Goal: Information Seeking & Learning: Stay updated

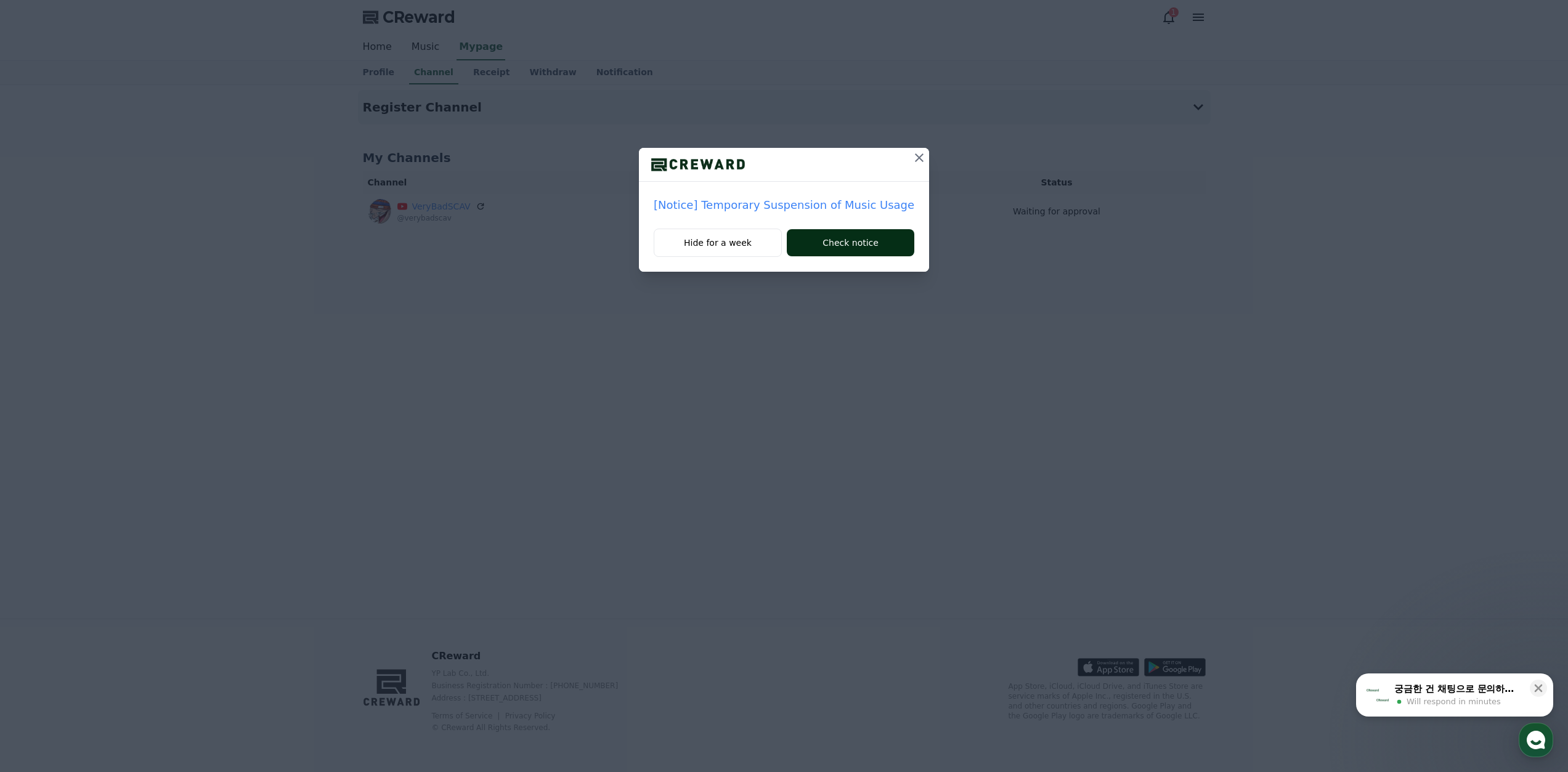
click at [823, 240] on button "Check notice" at bounding box center [850, 243] width 127 height 27
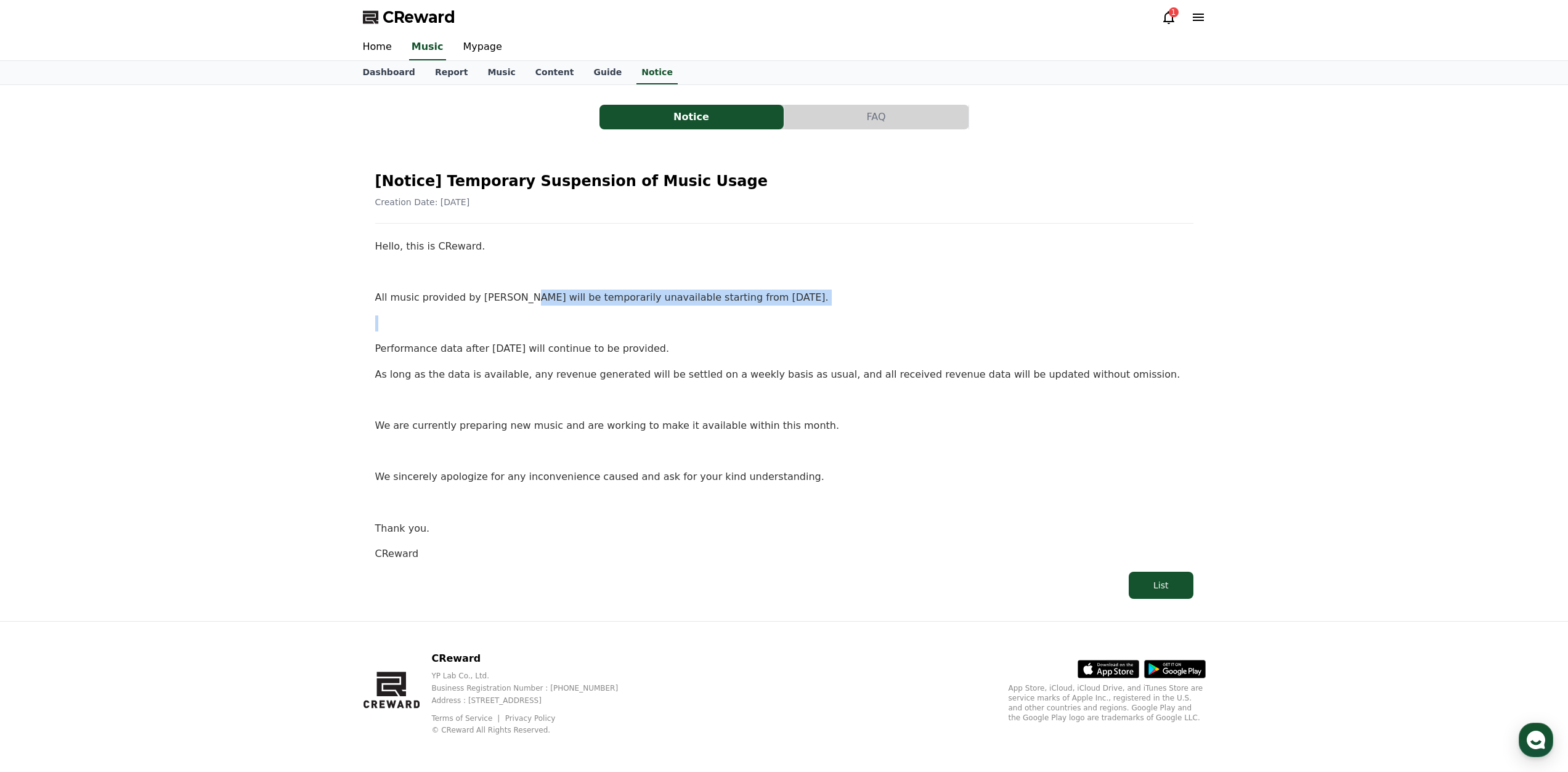
drag, startPoint x: 519, startPoint y: 299, endPoint x: 748, endPoint y: 318, distance: 229.8
click at [767, 305] on div "Hello, this is CReward. All music provided by CReward will be temporarily unava…" at bounding box center [784, 400] width 818 height 323
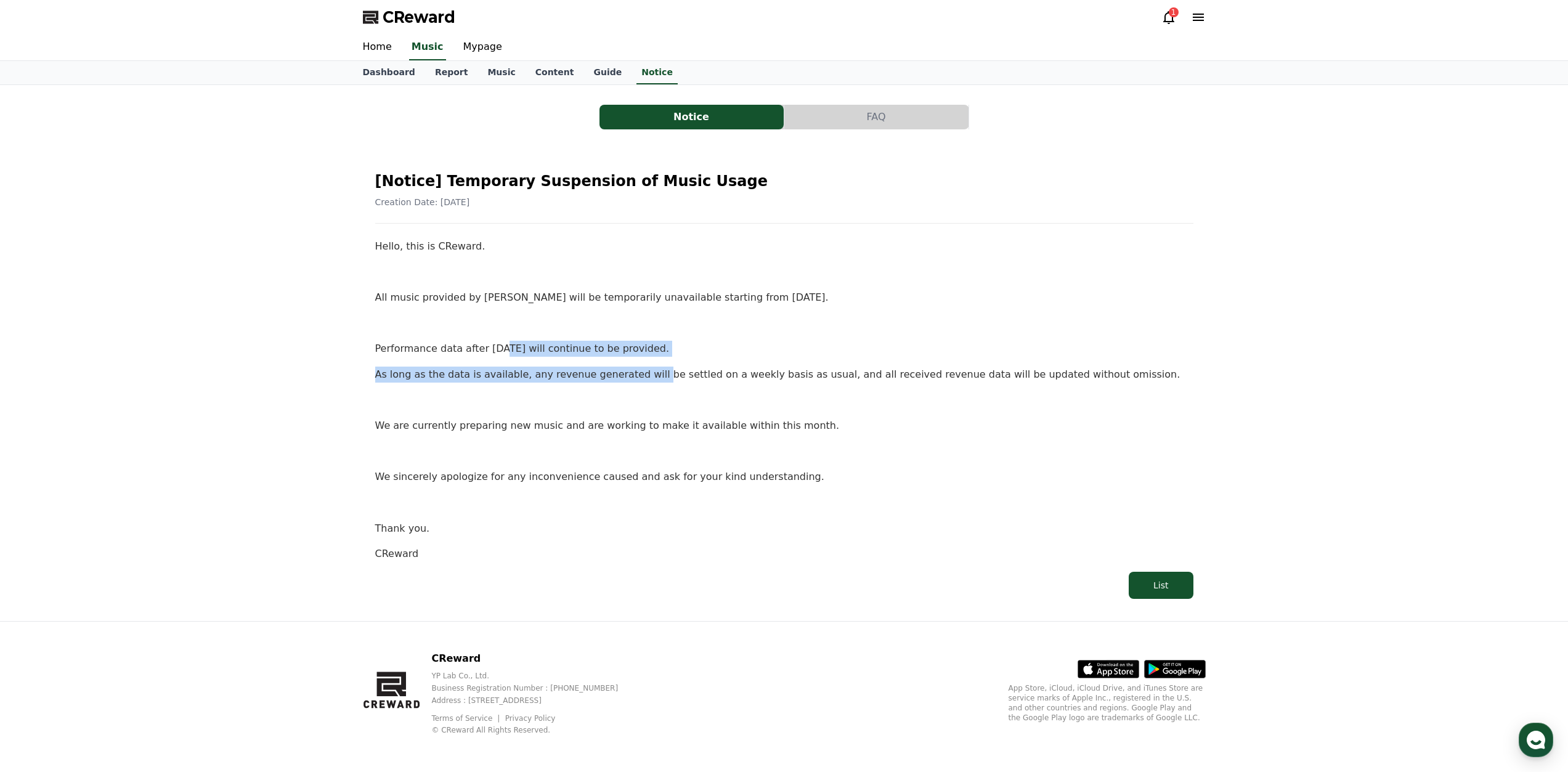
drag, startPoint x: 511, startPoint y: 353, endPoint x: 635, endPoint y: 357, distance: 124.1
click at [635, 357] on div "Hello, this is CReward. All music provided by CReward will be temporarily unava…" at bounding box center [784, 400] width 818 height 323
click at [631, 389] on div "Hello, this is CReward. All music provided by CReward will be temporarily unava…" at bounding box center [784, 400] width 818 height 323
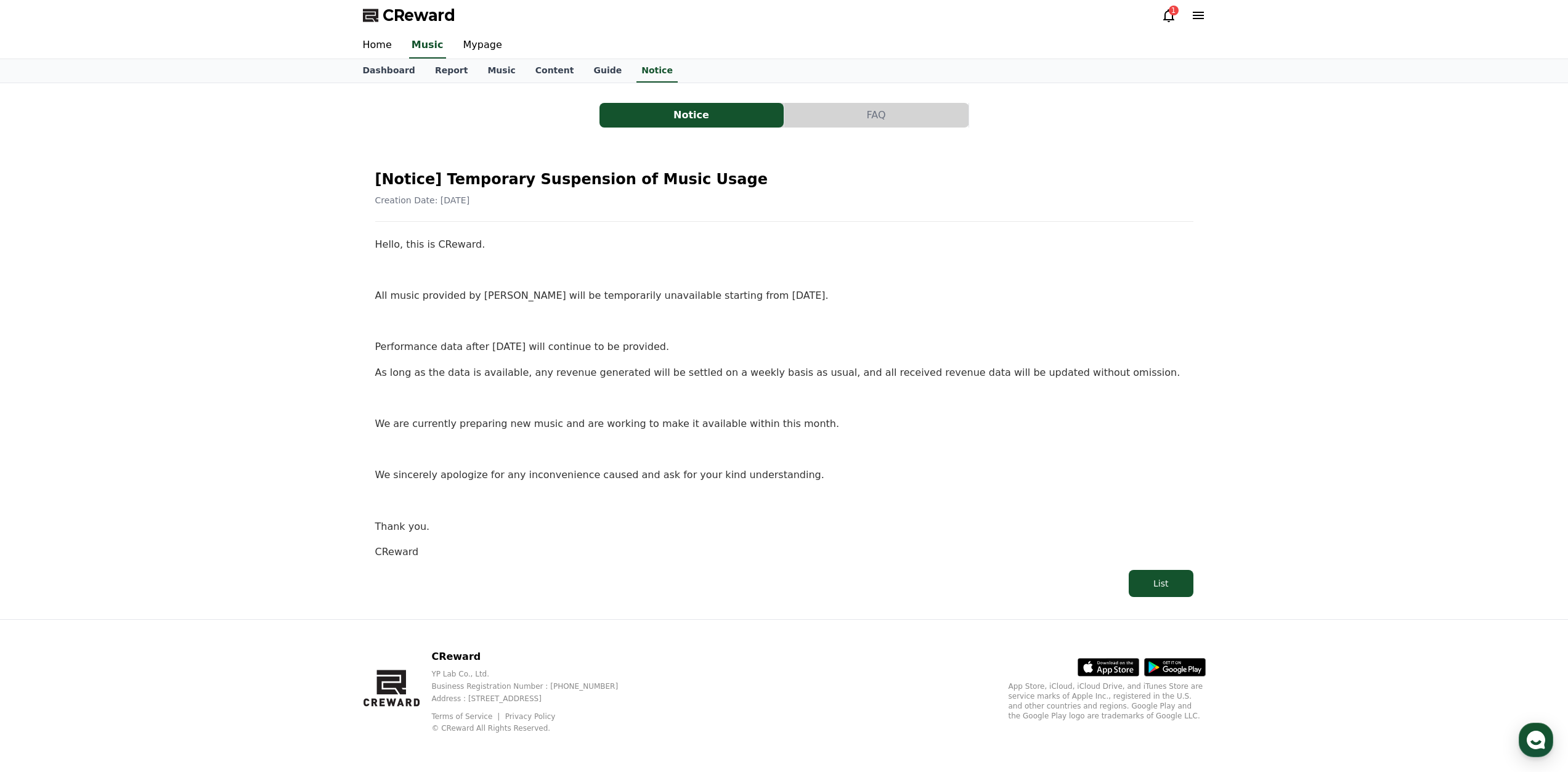
scroll to position [3, 0]
